Goal: Find specific page/section: Find specific page/section

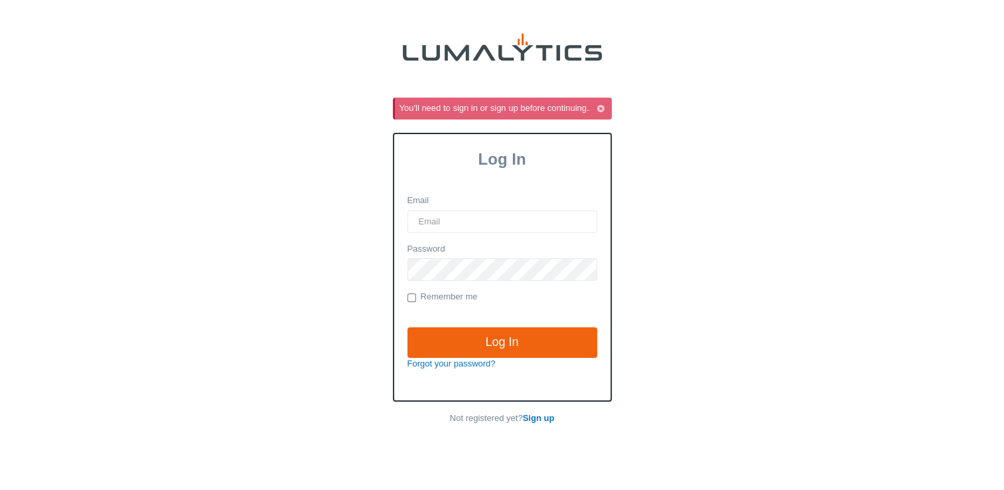
type input "[EMAIL_ADDRESS][DOMAIN_NAME]"
click at [411, 296] on input "Remember me" at bounding box center [412, 297] width 9 height 9
checkbox input "true"
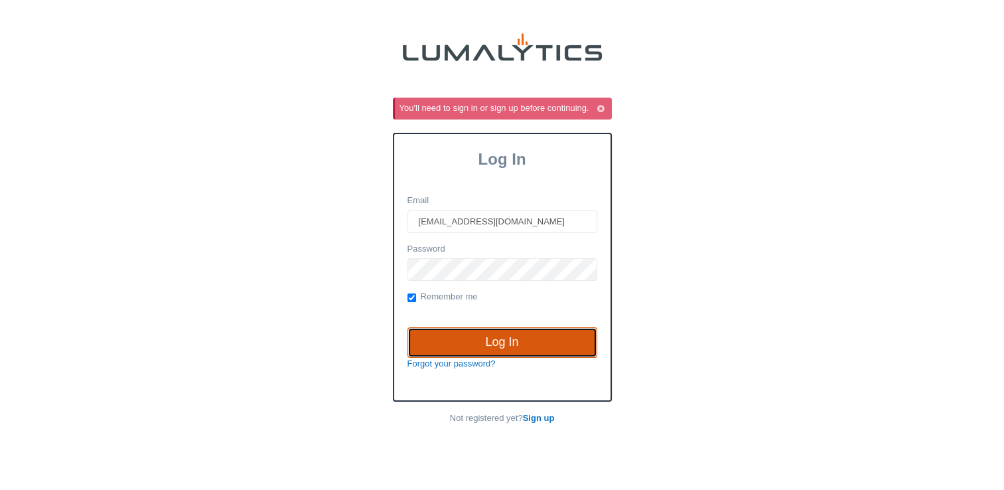
click at [499, 344] on input "Log In" at bounding box center [503, 342] width 190 height 31
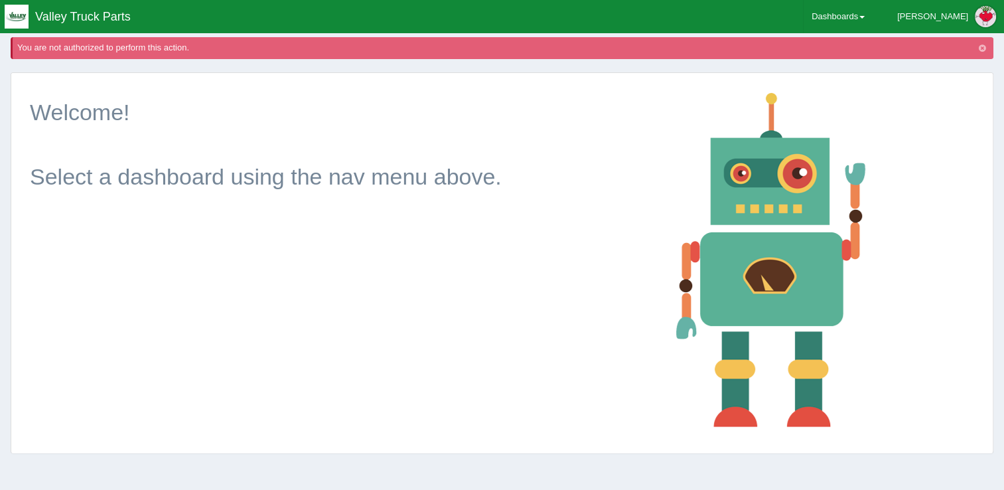
click at [981, 47] on icon "button" at bounding box center [982, 48] width 7 height 9
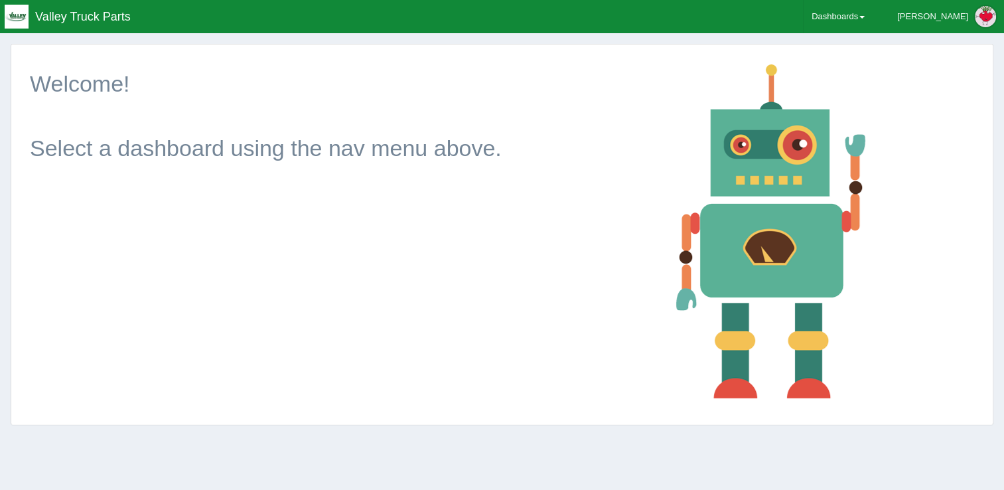
click at [154, 17] on header "Toggle navigation Valley Truck Parts Matt Edit Profile Logout Dashboards Accoun…" at bounding box center [502, 16] width 1004 height 33
click at [873, 15] on link "Dashboards" at bounding box center [838, 16] width 69 height 33
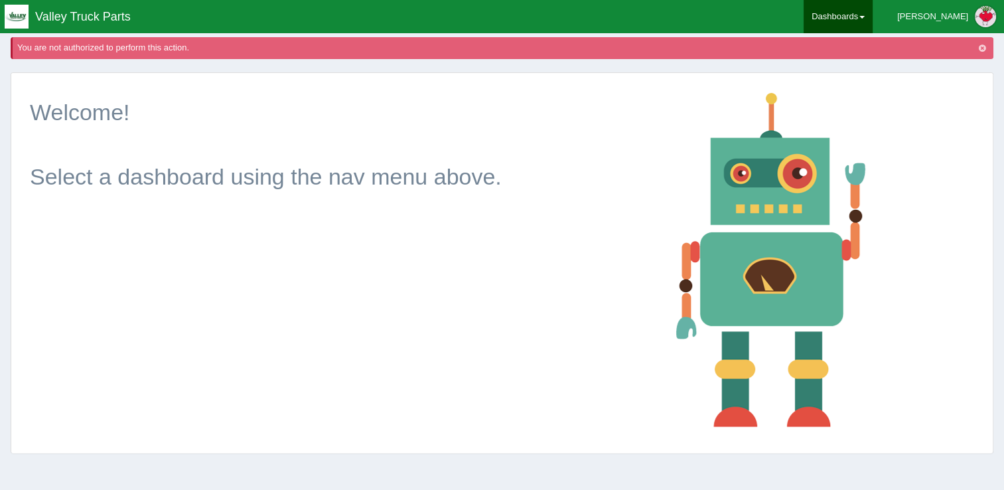
click at [873, 16] on link "Dashboards" at bounding box center [838, 16] width 69 height 33
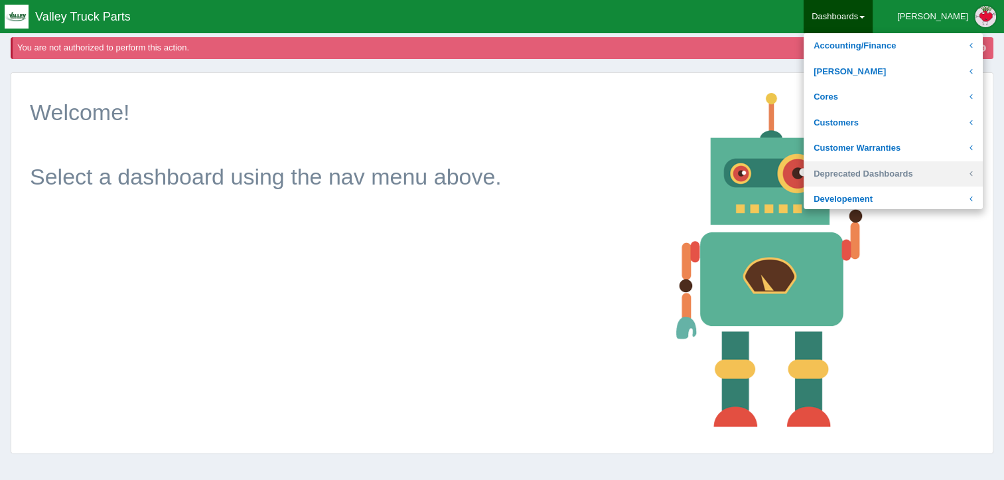
click at [900, 177] on link "Deprecated Dashboards" at bounding box center [893, 174] width 179 height 26
click at [632, 119] on p "Welcome! Select a dashboard using the nav menu above." at bounding box center [343, 144] width 626 height 97
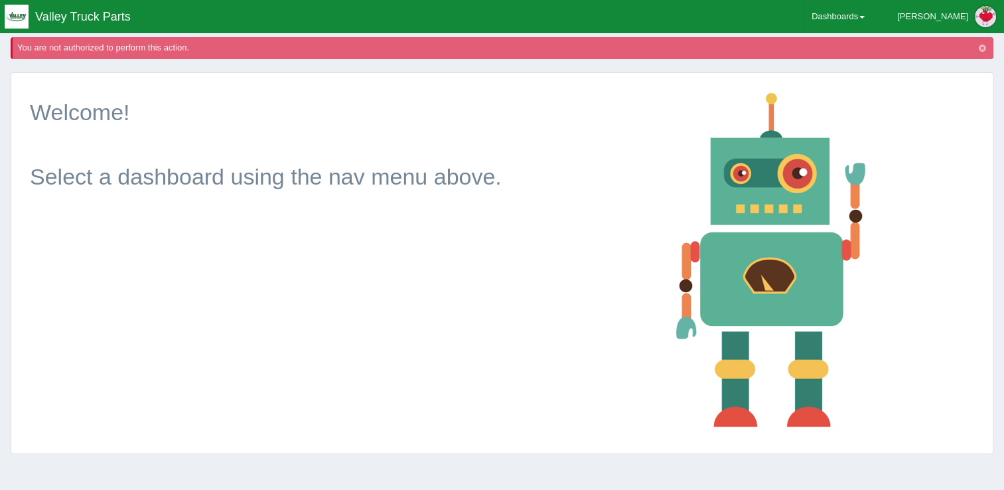
click at [982, 46] on icon "button" at bounding box center [982, 48] width 7 height 9
click at [873, 16] on link "Dashboards" at bounding box center [838, 16] width 69 height 33
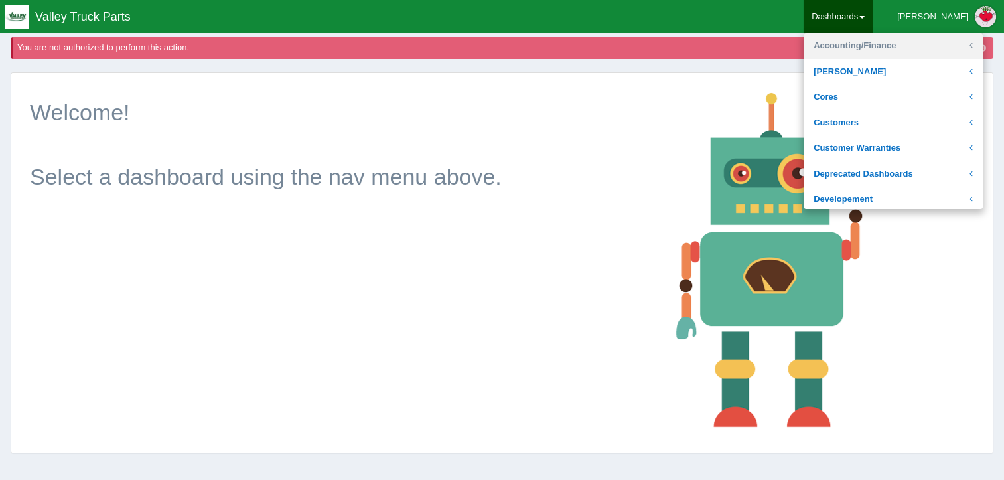
click at [891, 41] on link "Accounting/Finance" at bounding box center [893, 46] width 179 height 26
click at [472, 263] on div "Welcome! Select a dashboard using the nav menu above." at bounding box center [502, 263] width 982 height 380
